Goal: Navigation & Orientation: Understand site structure

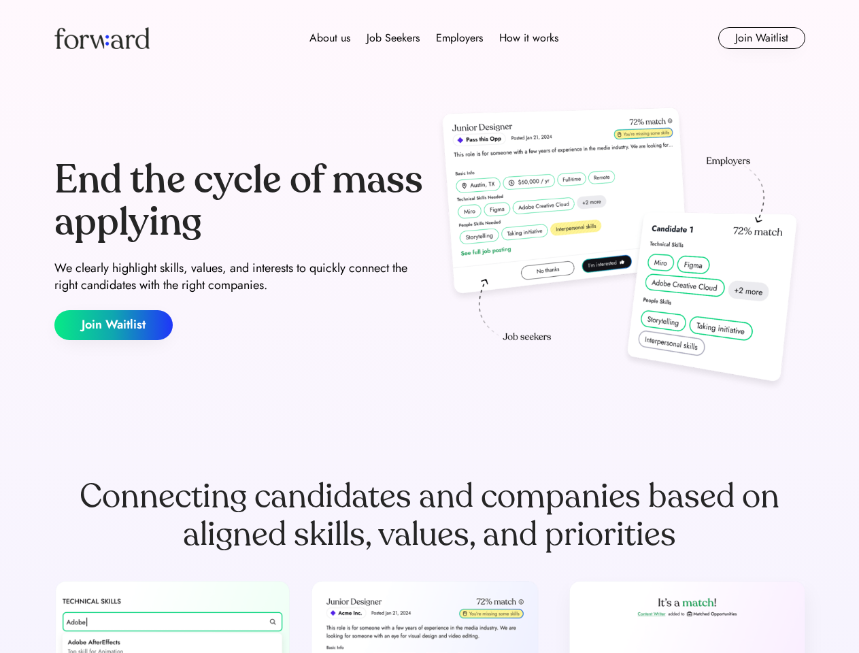
click at [429, 327] on div "End the cycle of mass applying We clearly highlight skills, values, and interes…" at bounding box center [429, 249] width 751 height 293
click at [430, 38] on div "About us Job Seekers Employers How it works" at bounding box center [434, 38] width 536 height 16
click at [102, 38] on img at bounding box center [101, 38] width 95 height 22
click at [434, 38] on div "About us Job Seekers Employers How it works" at bounding box center [434, 38] width 536 height 16
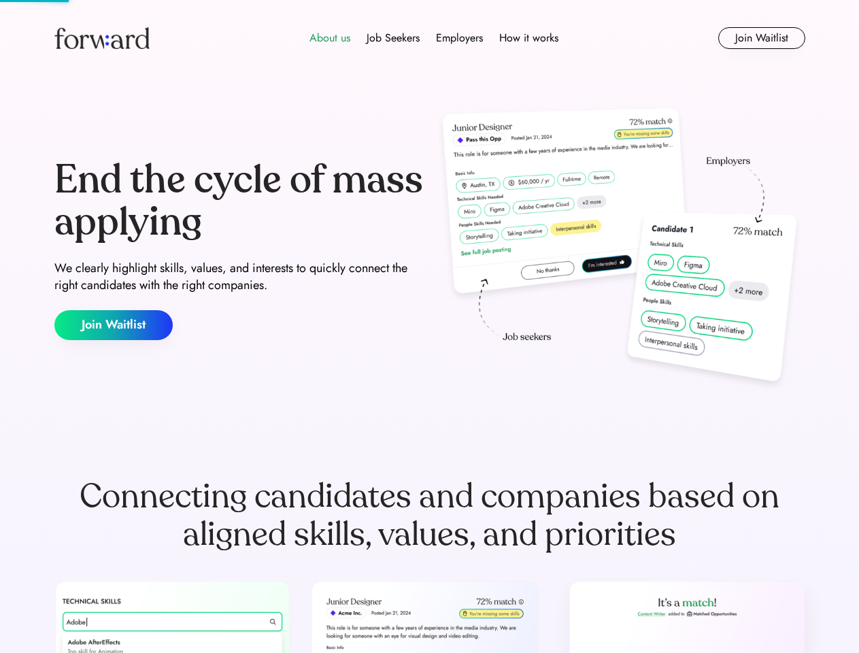
click at [330, 38] on div "About us" at bounding box center [330, 38] width 41 height 16
click at [393, 38] on div "Job Seekers" at bounding box center [393, 38] width 53 height 16
click at [459, 38] on div "Employers" at bounding box center [459, 38] width 47 height 16
